Goal: Task Accomplishment & Management: Complete application form

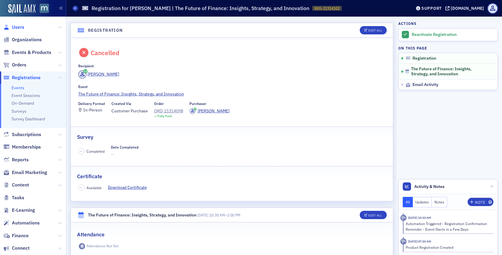
click at [22, 27] on span "Users" at bounding box center [18, 27] width 12 height 7
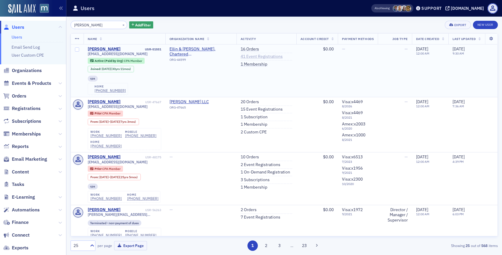
type input "Mary Brown"
click at [252, 54] on link "41 Event Registrations" at bounding box center [261, 56] width 42 height 5
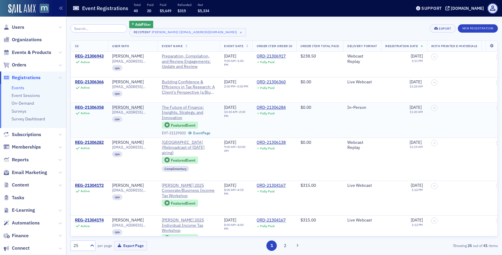
click at [96, 106] on div "REG-21306358" at bounding box center [89, 107] width 29 height 5
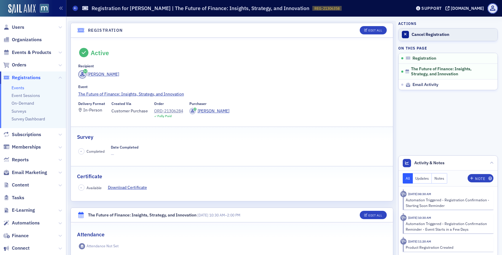
click at [406, 34] on div at bounding box center [405, 34] width 7 height 7
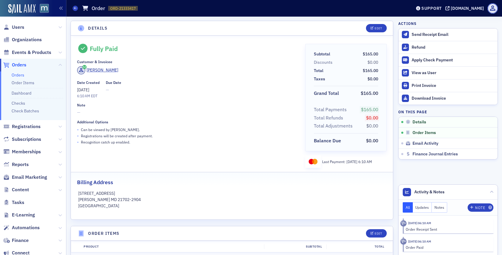
scroll to position [102, 0]
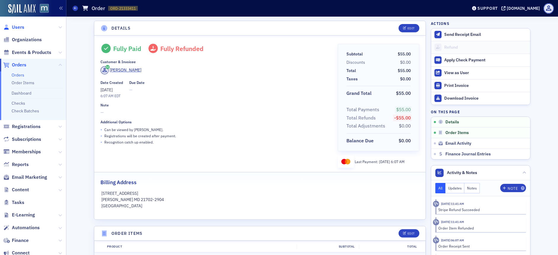
click at [17, 25] on span "Users" at bounding box center [18, 27] width 12 height 7
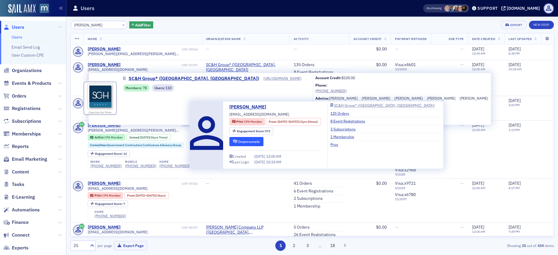
type input "teresa mor"
click at [246, 139] on button "Impersonate" at bounding box center [246, 141] width 34 height 9
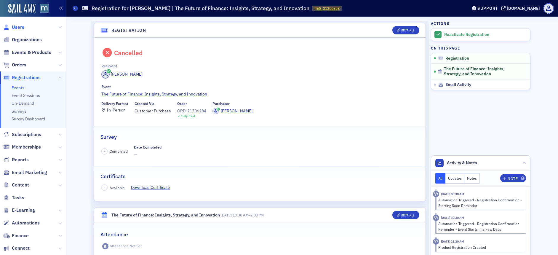
click at [20, 26] on span "Users" at bounding box center [18, 27] width 12 height 7
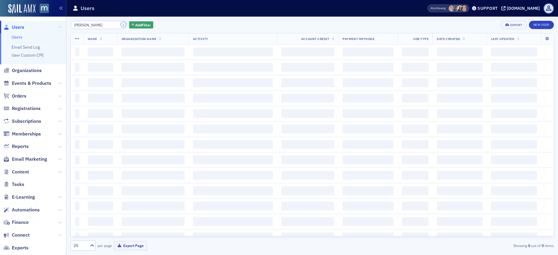
click at [121, 23] on button "×" at bounding box center [123, 24] width 5 height 5
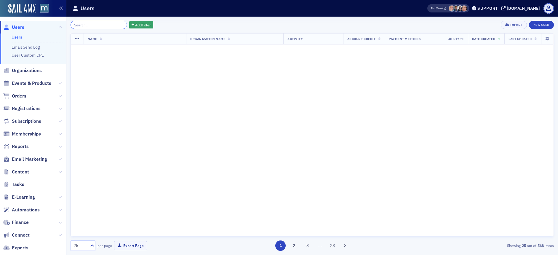
click at [92, 26] on input "search" at bounding box center [98, 25] width 57 height 8
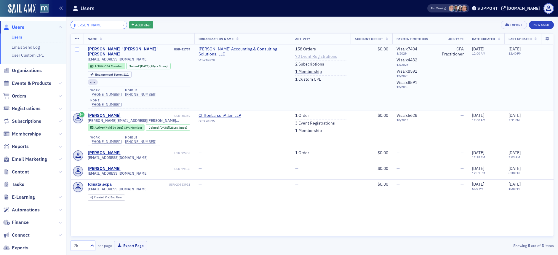
type input "[PERSON_NAME]"
click at [301, 56] on link "73 Event Registrations" at bounding box center [316, 56] width 42 height 5
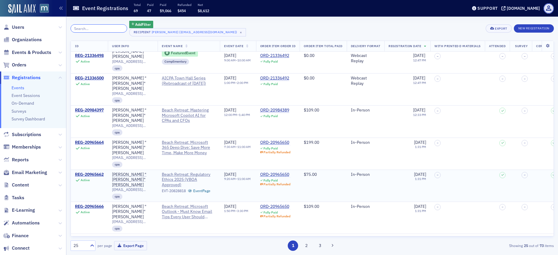
scroll to position [54, 0]
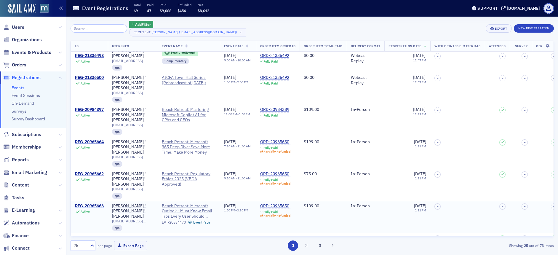
click at [90, 203] on div "REG-20965666" at bounding box center [89, 205] width 29 height 5
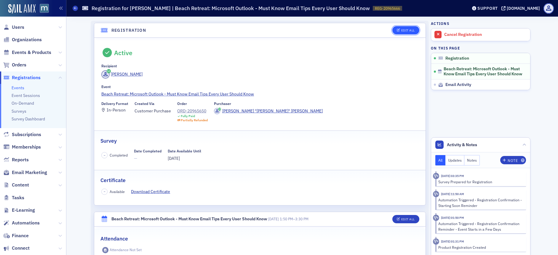
click at [397, 31] on icon "button" at bounding box center [398, 30] width 4 height 3
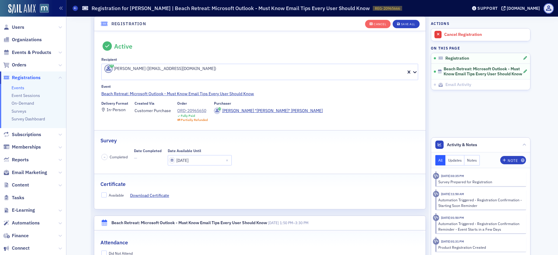
scroll to position [25, 0]
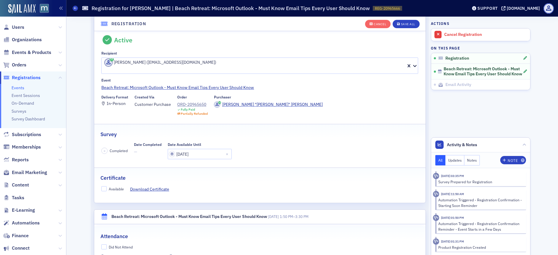
click at [101, 186] on div "Available" at bounding box center [112, 189] width 23 height 6
click at [103, 186] on input "Available" at bounding box center [103, 188] width 5 height 5
checkbox input "true"
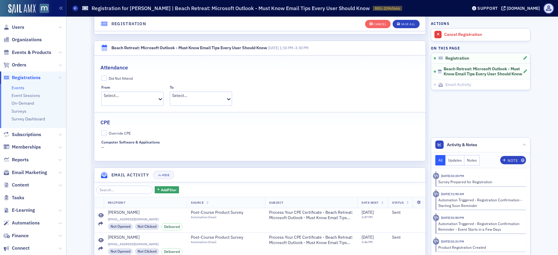
scroll to position [198, 0]
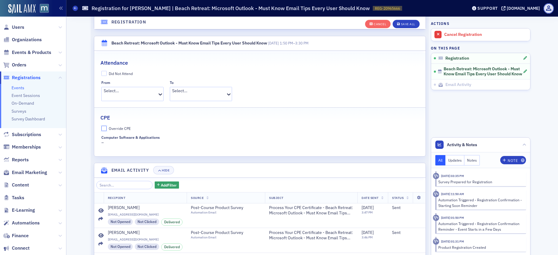
click at [103, 126] on input "Override CPE" at bounding box center [103, 128] width 5 height 5
checkbox input "true"
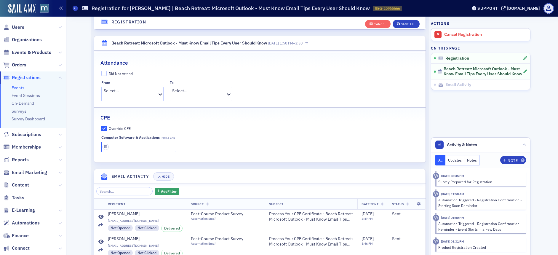
click at [151, 142] on input "text" at bounding box center [138, 147] width 75 height 10
type input "2 CPE"
click at [406, 21] on button "Save All" at bounding box center [405, 24] width 27 height 8
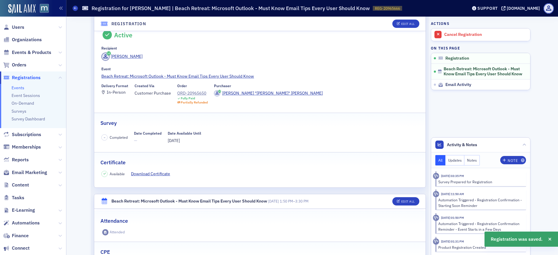
scroll to position [4, 0]
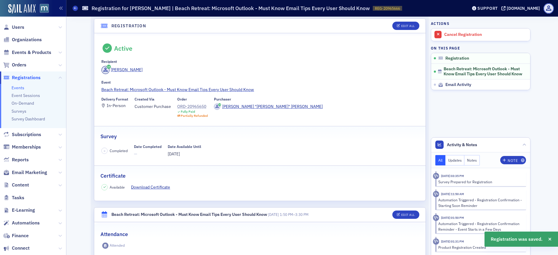
click at [201, 106] on div "ORD-20965650" at bounding box center [192, 106] width 30 height 6
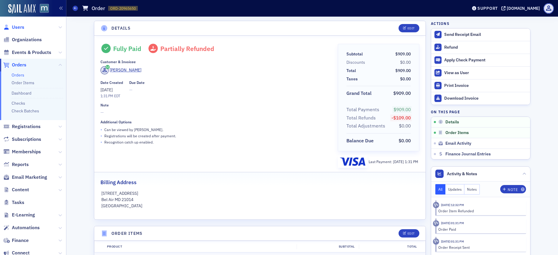
click at [21, 30] on span "Users" at bounding box center [18, 27] width 12 height 7
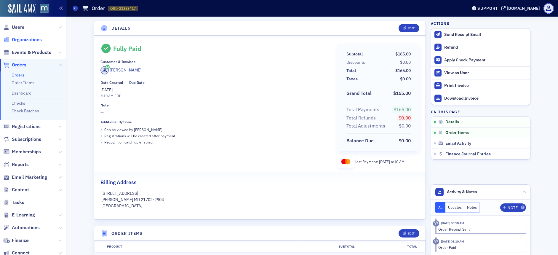
scroll to position [102, 0]
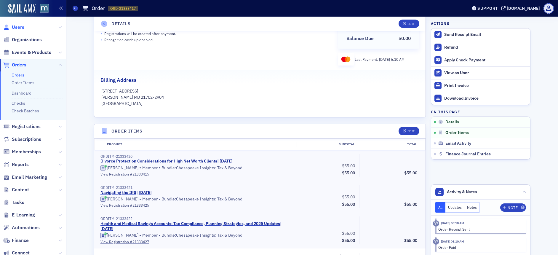
click at [18, 28] on span "Users" at bounding box center [18, 27] width 12 height 7
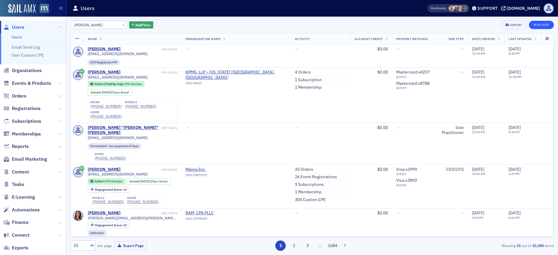
type input "elle meyer"
click at [542, 24] on link "New User" at bounding box center [541, 25] width 25 height 8
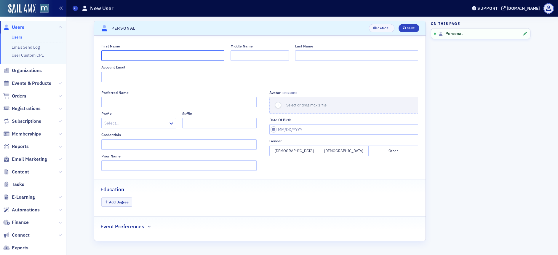
click at [125, 55] on input "First Name" at bounding box center [162, 55] width 123 height 10
type input "Elle"
type input "Meyer"
click at [126, 76] on input "Account Email" at bounding box center [259, 77] width 317 height 10
paste input "emeyer @schgroup.com"
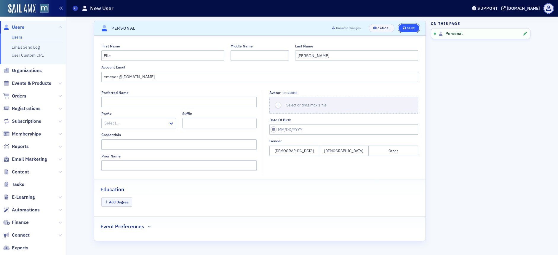
click at [404, 25] on button "Save" at bounding box center [408, 28] width 20 height 8
click at [119, 76] on input "emeyer @schgroup.com" at bounding box center [259, 77] width 317 height 10
type input "emeyer@schgroup.com"
click at [294, 148] on button "Female" at bounding box center [293, 150] width 49 height 10
click at [404, 27] on icon "submit" at bounding box center [404, 28] width 3 height 3
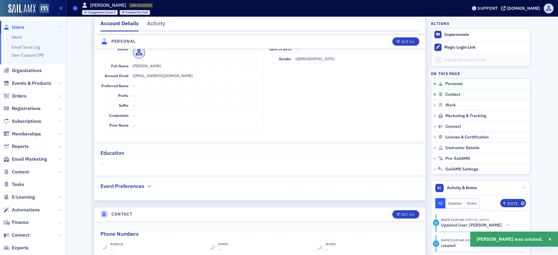
scroll to position [71, 0]
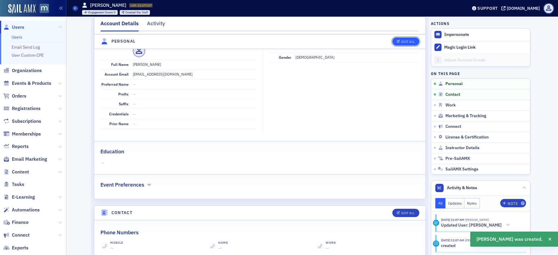
click at [404, 38] on button "Edit All" at bounding box center [405, 41] width 27 height 8
select select "US"
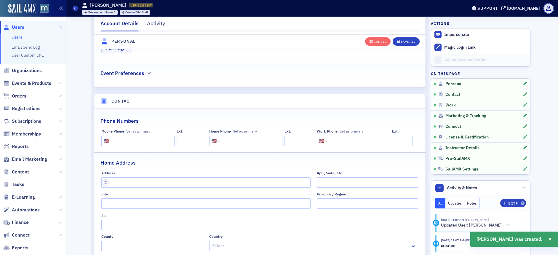
scroll to position [344, 0]
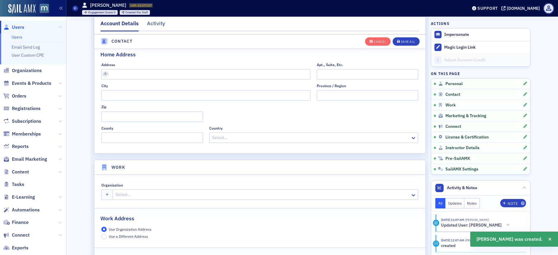
click at [139, 193] on div at bounding box center [262, 194] width 295 height 7
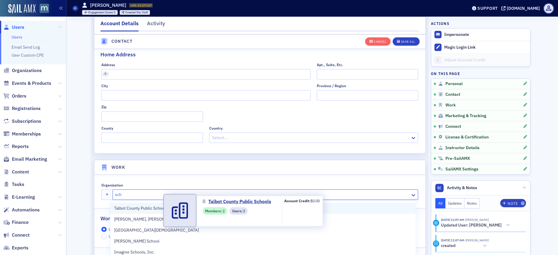
scroll to position [0, 0]
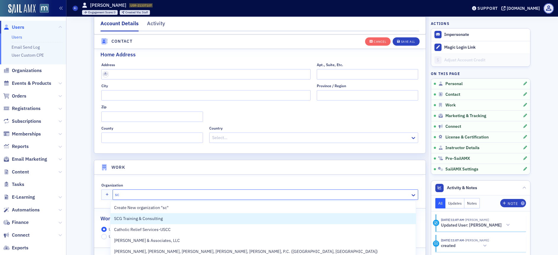
type input "sc&"
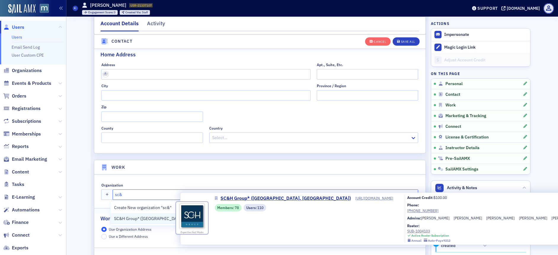
click at [172, 217] on span "SC&H Group* ([GEOGRAPHIC_DATA], [GEOGRAPHIC_DATA])" at bounding box center [170, 218] width 113 height 6
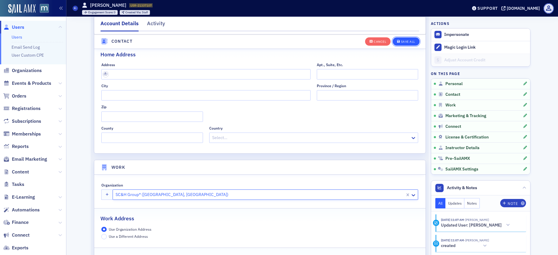
click at [402, 42] on div "Save All" at bounding box center [408, 41] width 14 height 3
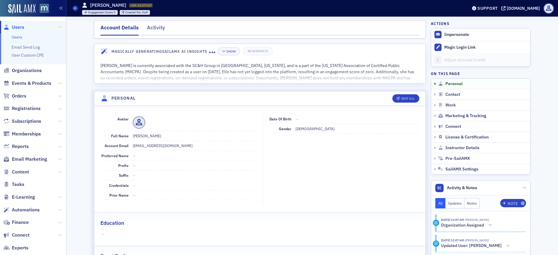
click at [16, 25] on span "Users" at bounding box center [18, 27] width 12 height 7
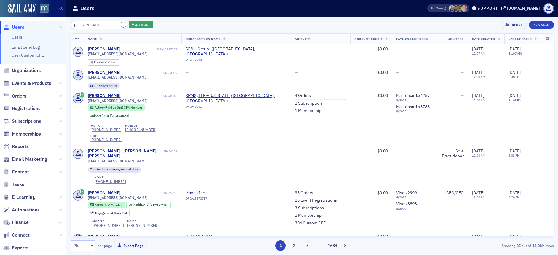
click at [121, 25] on button "×" at bounding box center [123, 24] width 5 height 5
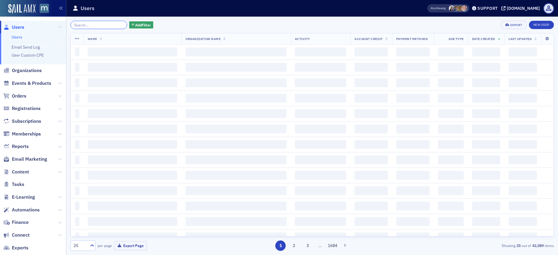
click at [108, 26] on input "search" at bounding box center [98, 25] width 57 height 8
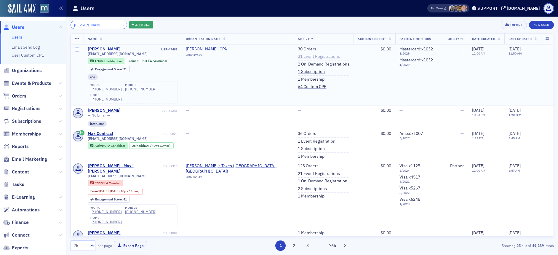
type input "max h"
click at [308, 56] on link "31 Event Registrations" at bounding box center [319, 56] width 42 height 5
